Goal: Task Accomplishment & Management: Use online tool/utility

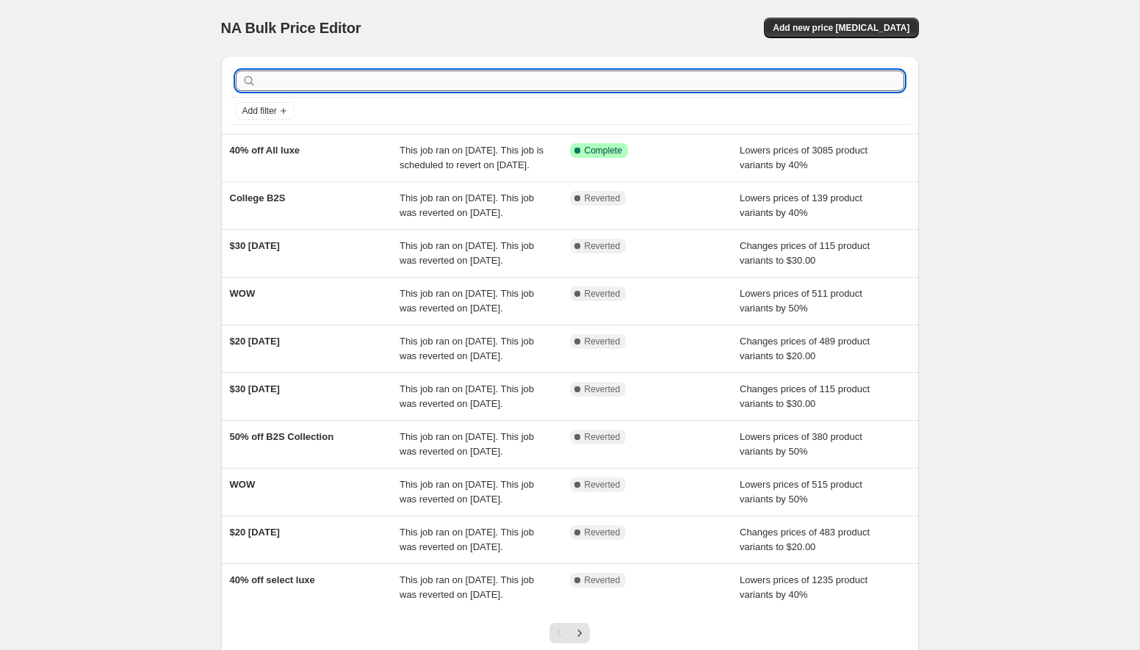
click at [362, 84] on input "text" at bounding box center [581, 81] width 645 height 21
type input "rompers"
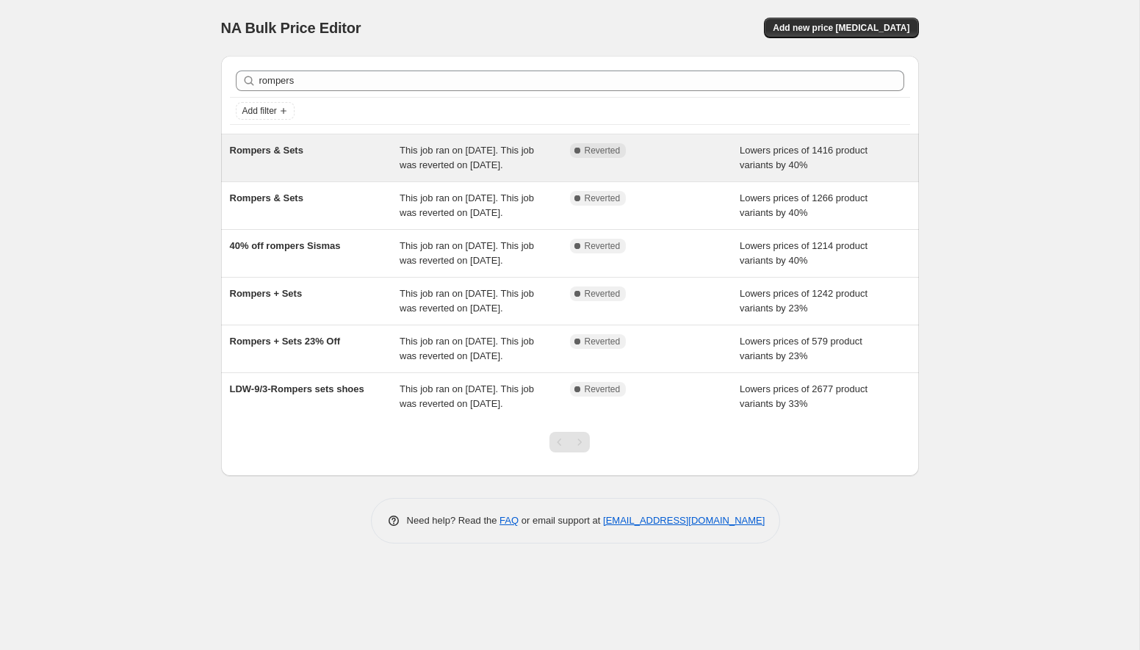
click at [329, 165] on div "Rompers & Sets" at bounding box center [315, 157] width 170 height 29
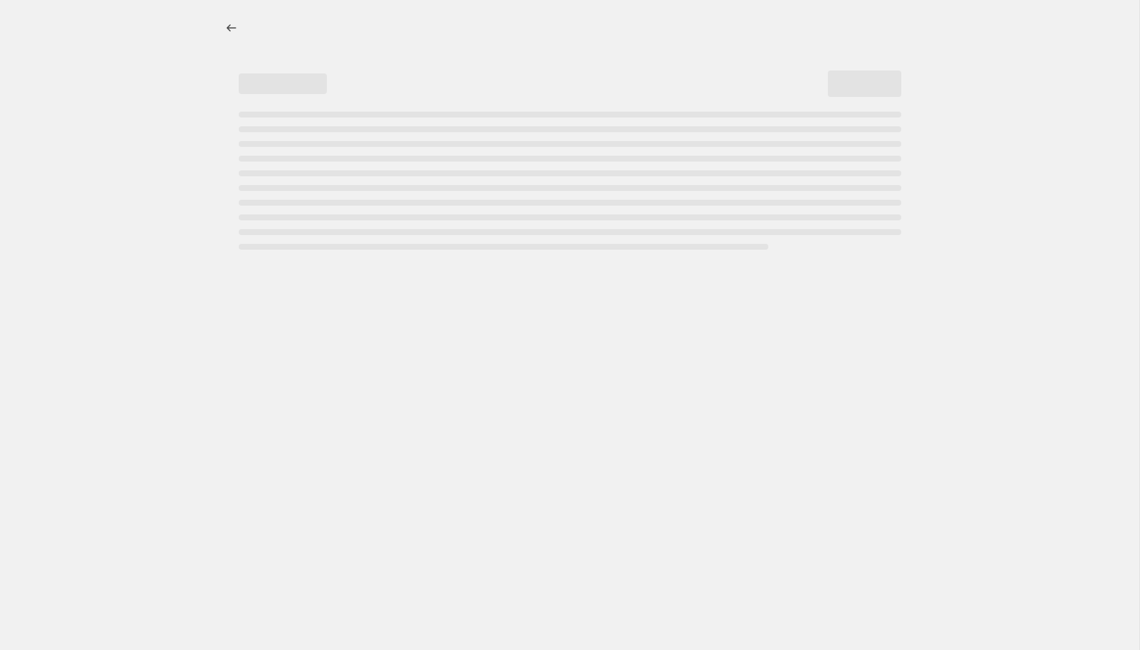
select select "percentage"
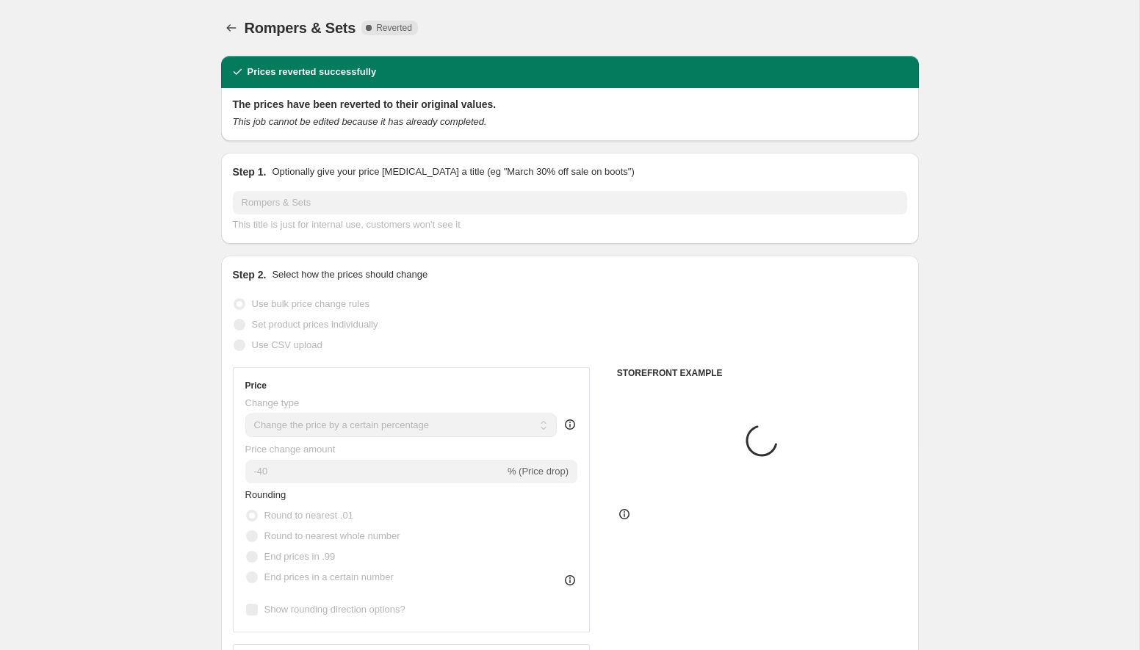
select select "collection"
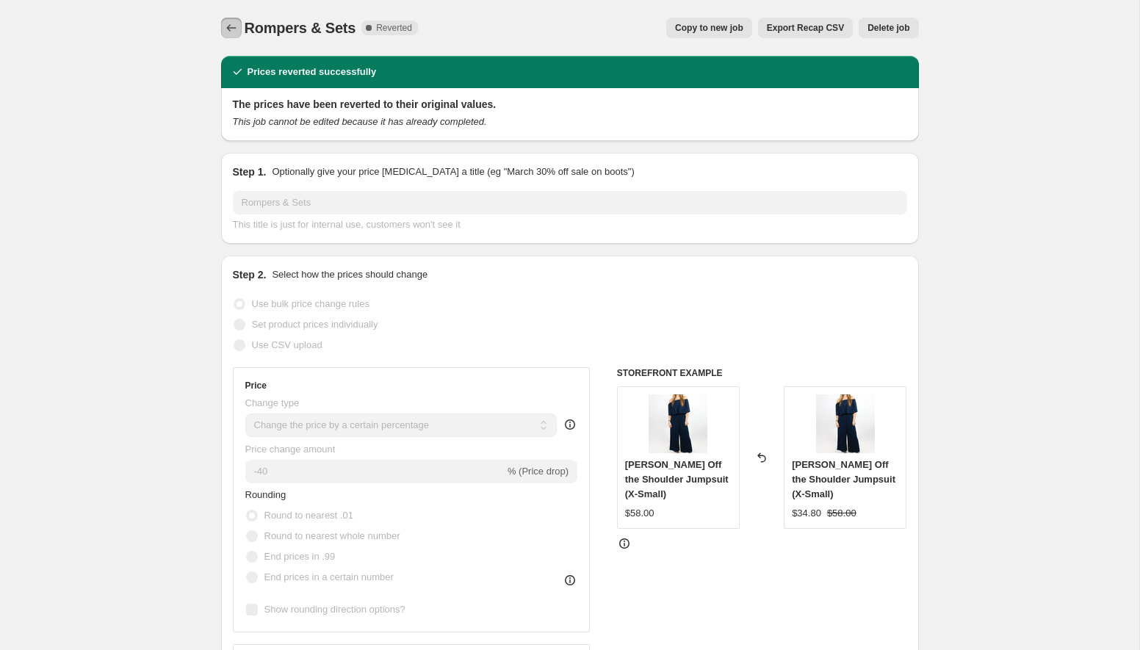
click at [226, 27] on icon "Price change jobs" at bounding box center [231, 28] width 15 height 15
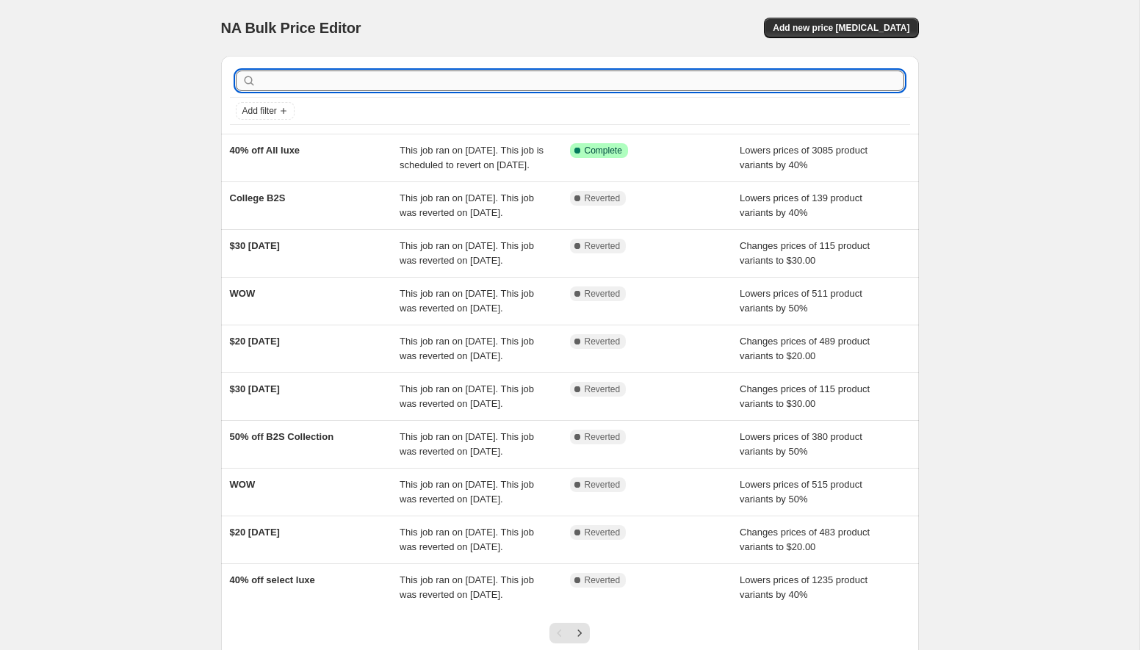
click at [293, 79] on input "text" at bounding box center [581, 81] width 645 height 21
type input "rompers"
